Goal: Find specific page/section: Find specific page/section

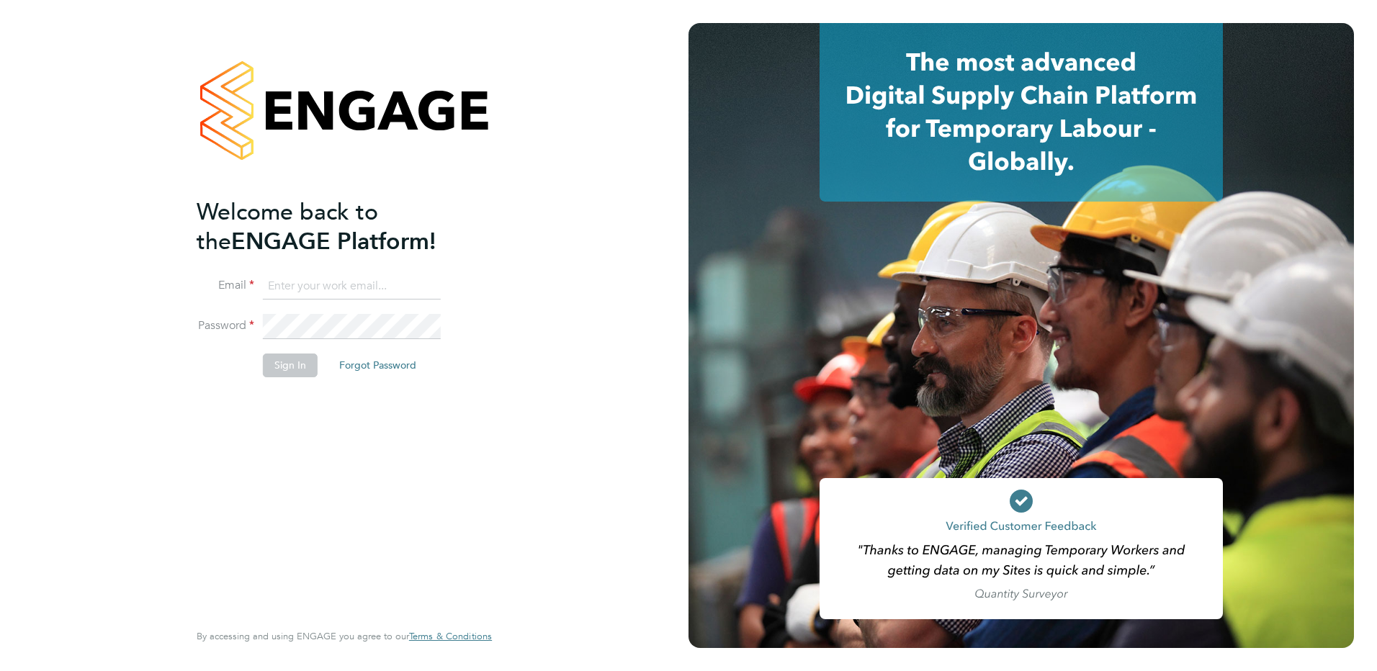
type input "renata.barbosa@ganymedesolutions.co.uk"
click at [490, 406] on div "Welcome back to the ENGAGE Platform! Email renata.barbosa@ganymedesolutions.co.…" at bounding box center [344, 332] width 295 height 619
click at [295, 367] on button "Sign In" at bounding box center [290, 365] width 55 height 23
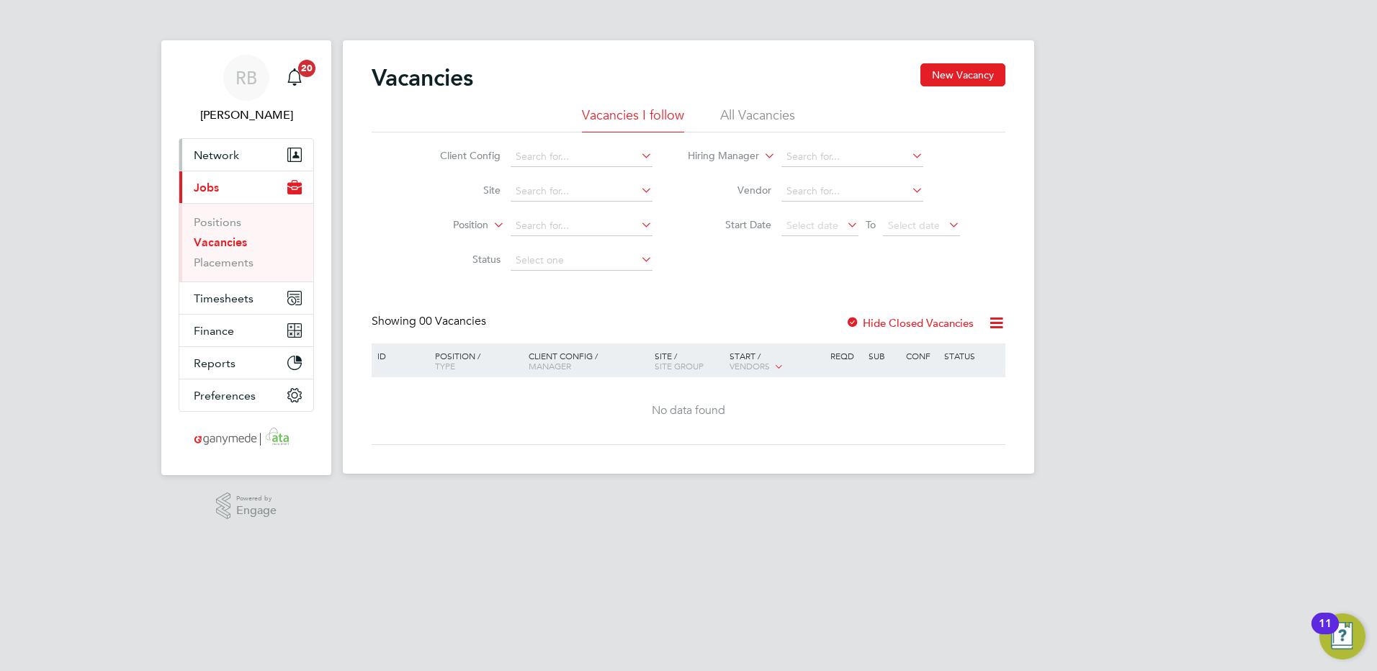
click at [248, 158] on button "Network" at bounding box center [246, 155] width 134 height 32
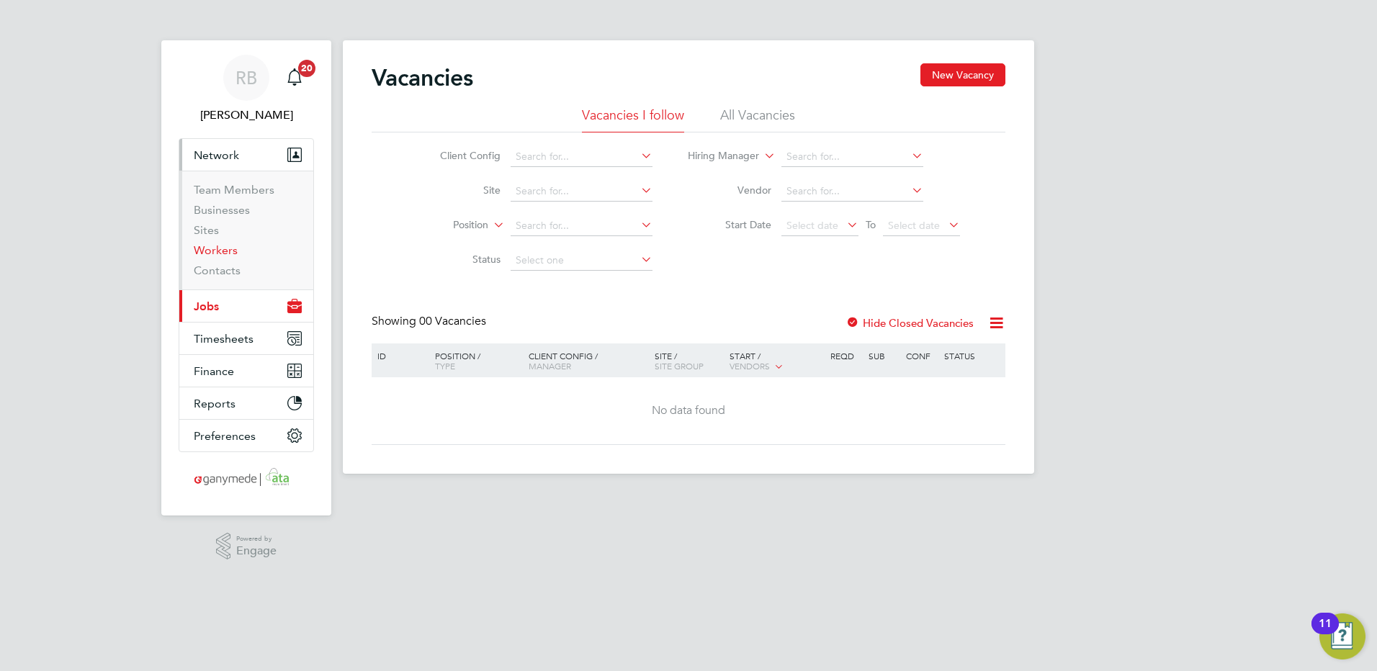
click at [219, 252] on link "Workers" at bounding box center [216, 250] width 44 height 14
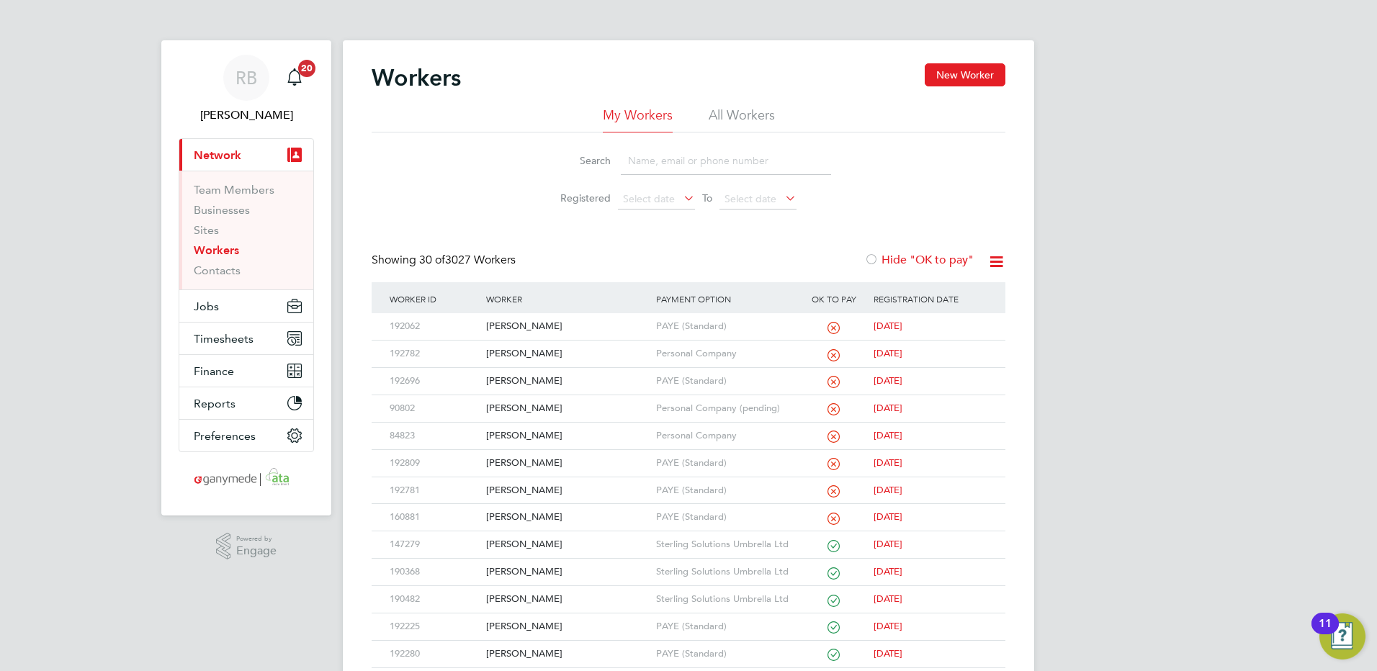
click at [741, 114] on li "All Workers" at bounding box center [742, 120] width 66 height 26
click at [709, 168] on input at bounding box center [726, 161] width 210 height 28
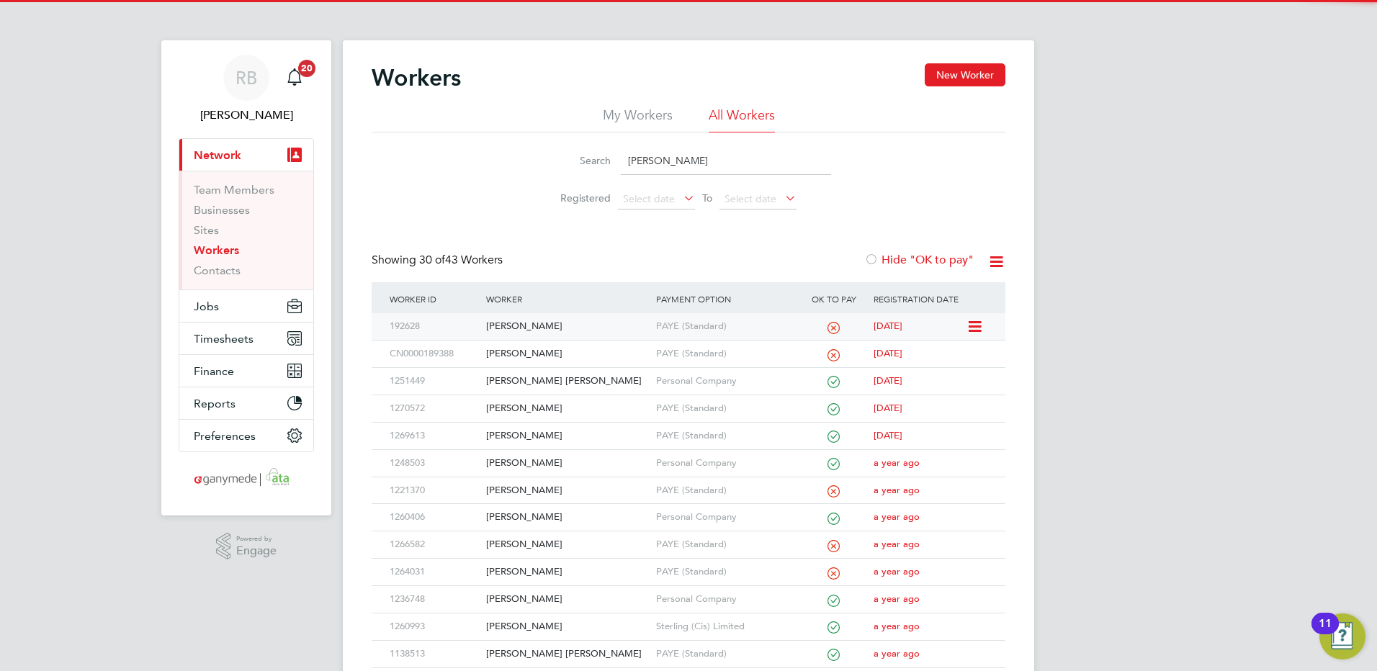
type input "steve"
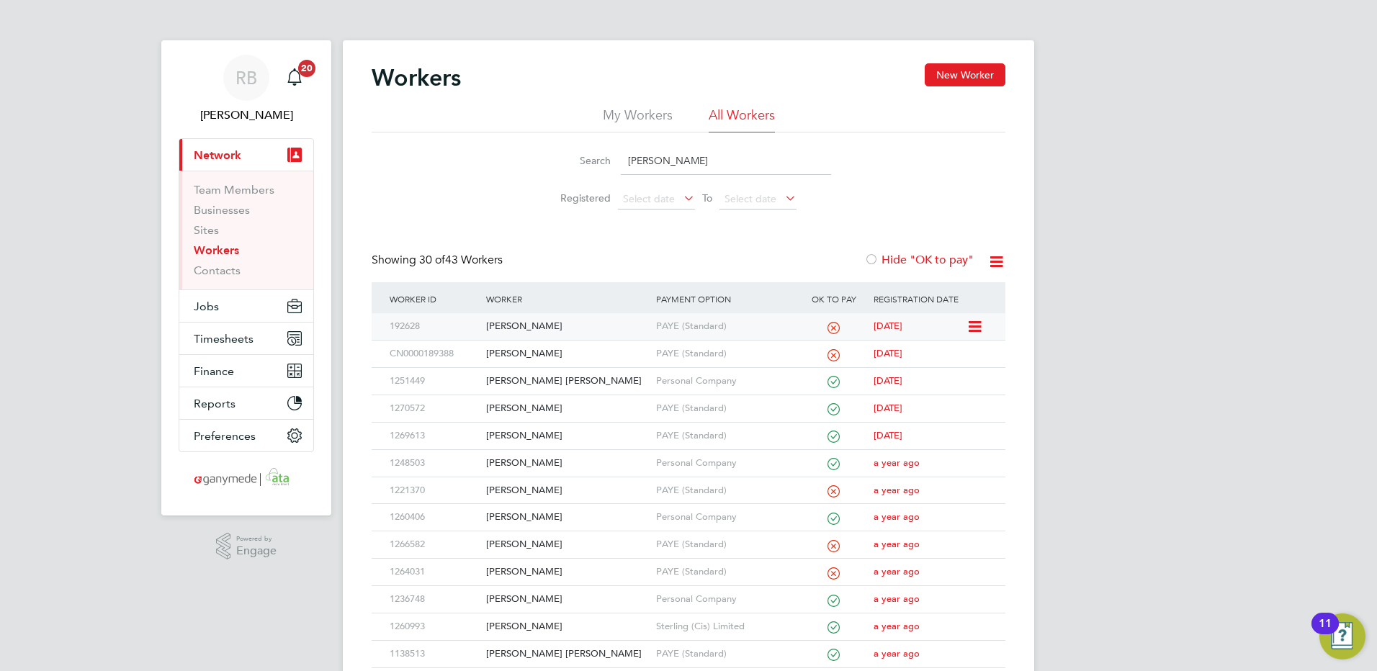
click at [506, 324] on div "[PERSON_NAME]" at bounding box center [567, 326] width 169 height 27
click at [782, 227] on div "Workers New Worker My Workers All Workers Search steve Registered Select date T…" at bounding box center [689, 623] width 634 height 1121
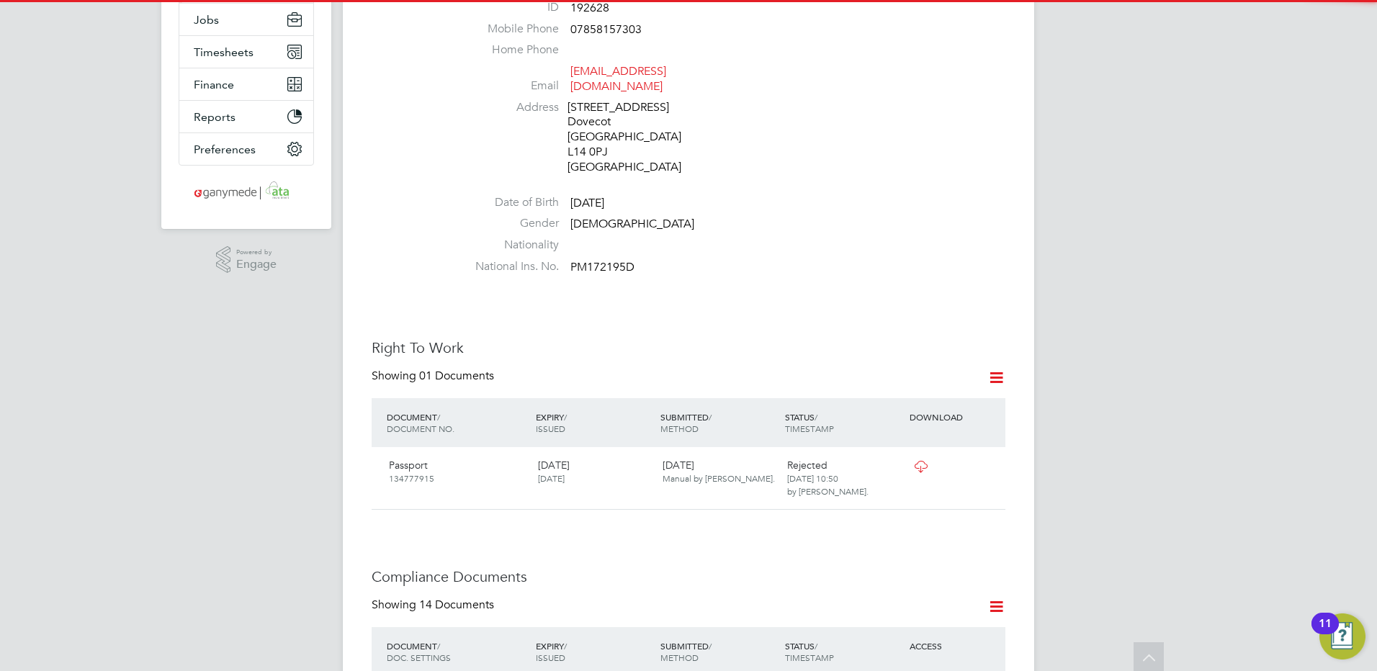
scroll to position [288, 0]
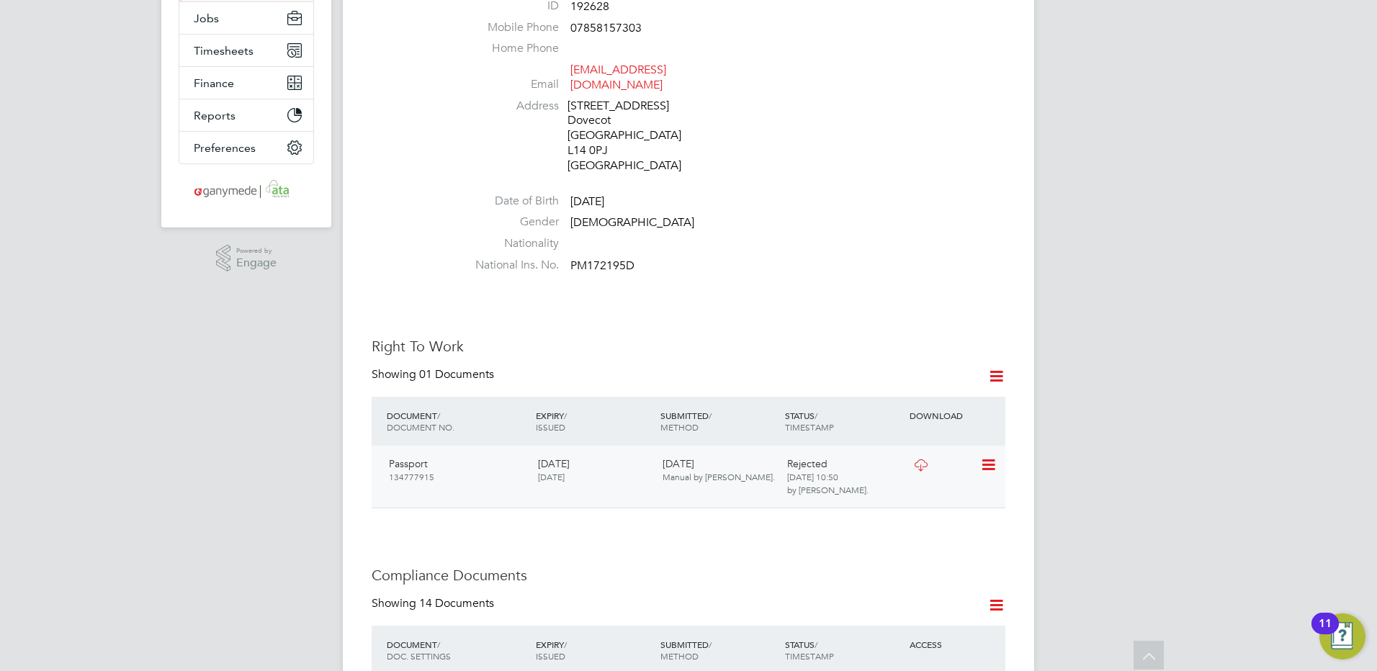
click at [979, 452] on div at bounding box center [943, 464] width 75 height 25
